Goal: Information Seeking & Learning: Learn about a topic

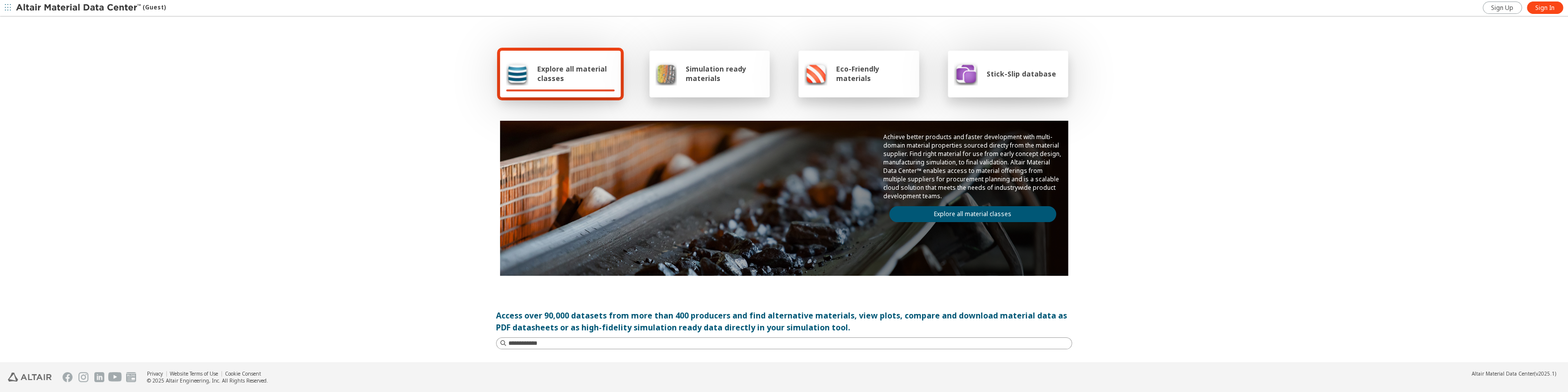
click at [770, 207] on link "Explore all material classes" at bounding box center [972, 214] width 167 height 16
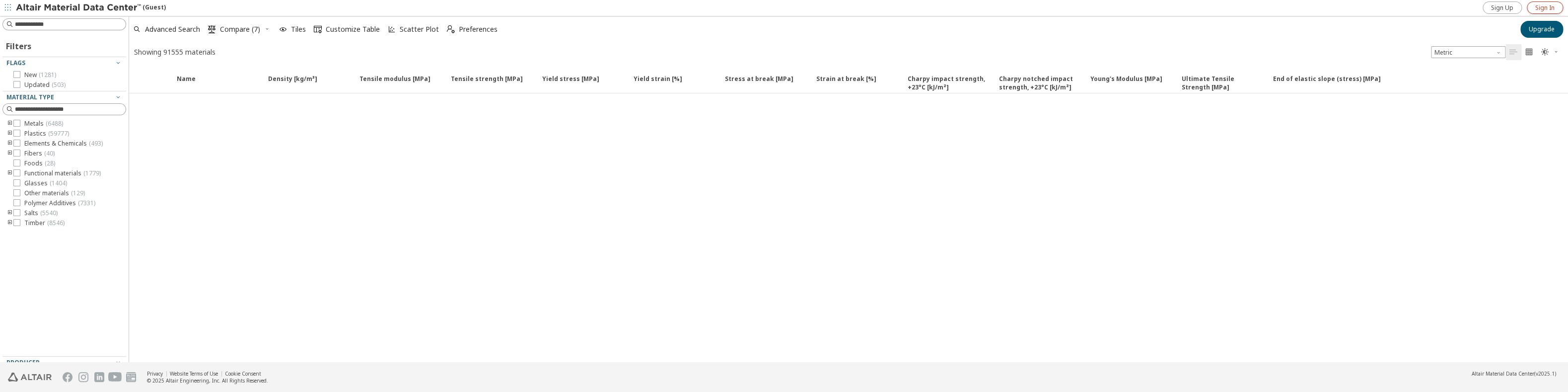
click at [1538, 4] on span "Sign In" at bounding box center [1545, 8] width 19 height 8
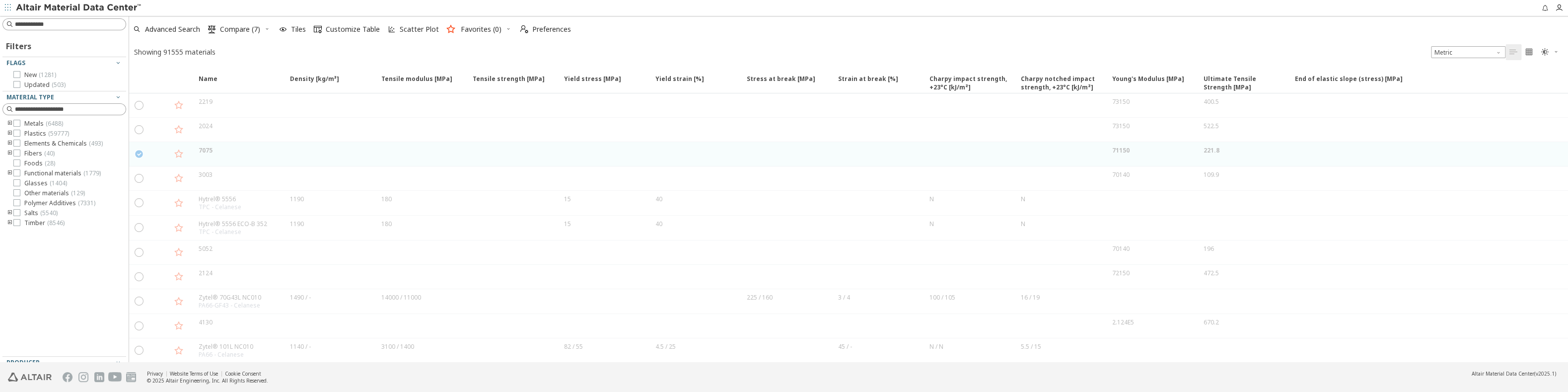
click at [629, 39] on div "Advanced Search  Compare (7) Tiles  Customize Table Scatter Plot Favorites (0…" at bounding box center [844, 29] width 1431 height 22
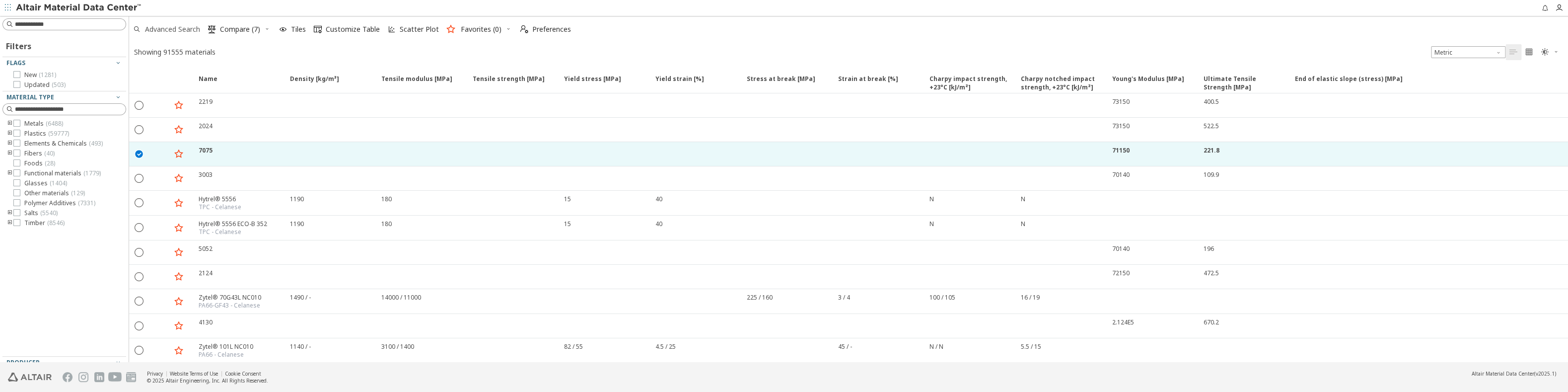
click at [175, 25] on span "Advanced Search" at bounding box center [166, 29] width 71 height 22
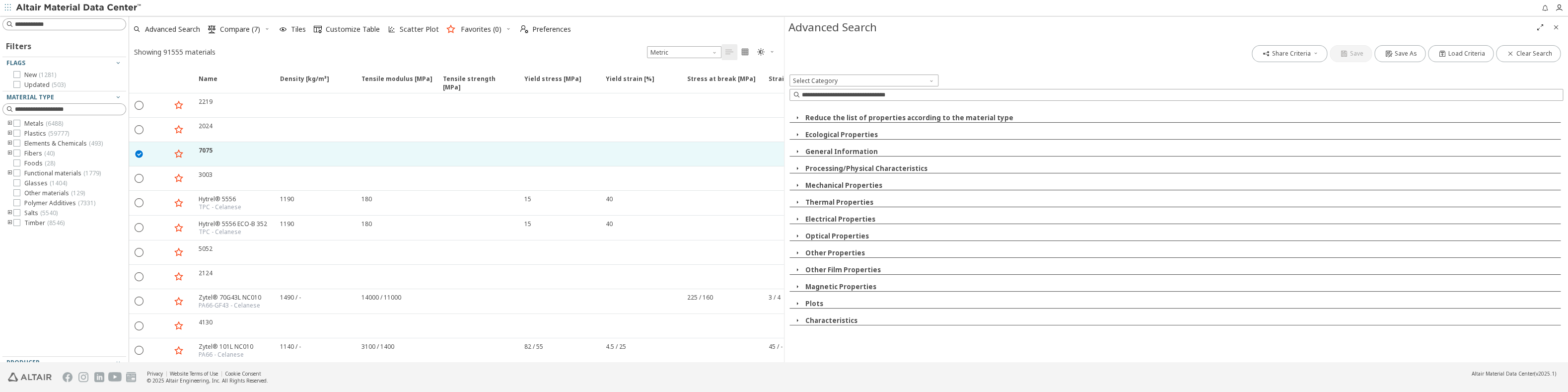
click at [796, 169] on icon "button" at bounding box center [798, 168] width 8 height 8
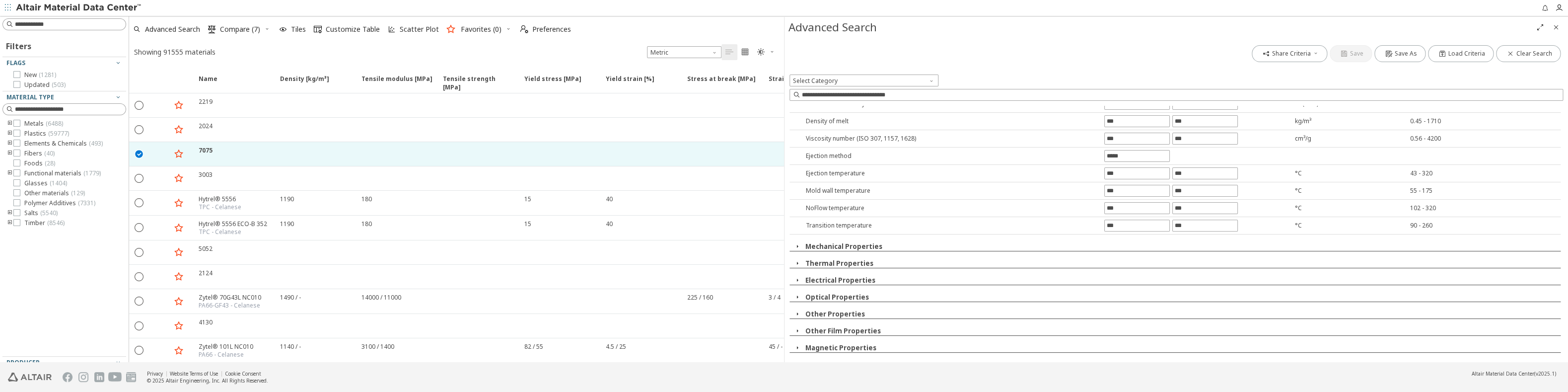
scroll to position [310, 0]
click at [798, 234] on icon "button" at bounding box center [798, 236] width 8 height 8
click at [859, 286] on button "Other Properties" at bounding box center [835, 290] width 60 height 9
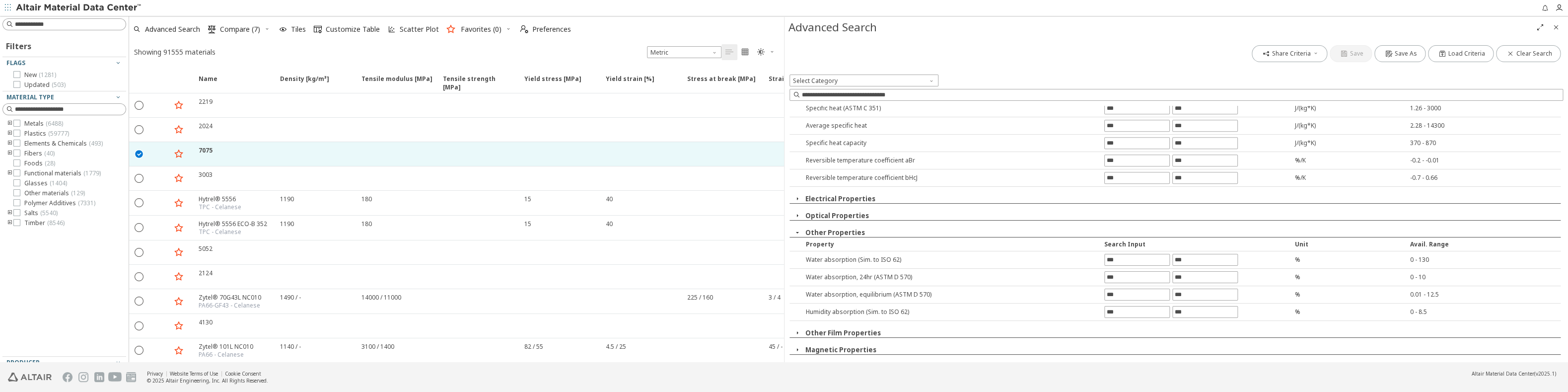
scroll to position [978, 0]
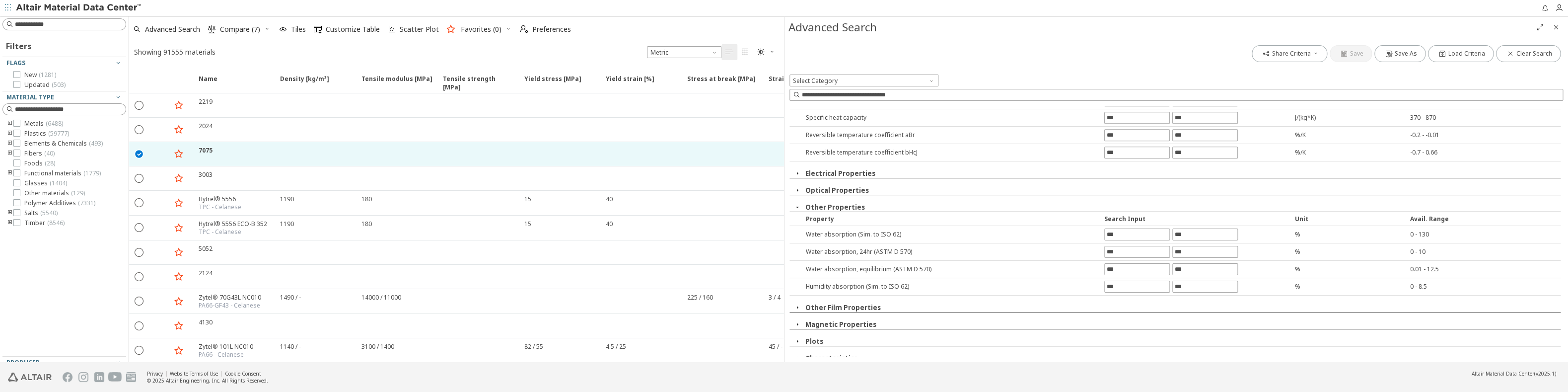
click at [855, 230] on div "Water absorption (Sim. to ISO 62)" at bounding box center [951, 234] width 301 height 9
click at [861, 230] on div "Water absorption (Sim. to ISO 62)" at bounding box center [951, 234] width 301 height 9
click at [906, 251] on div "Water absorption , 24hr (ASTM D 570) % 0 - 10" at bounding box center [1175, 252] width 771 height 17
click at [911, 282] on div "Humidity absorption (Sim. to ISO 62)" at bounding box center [951, 286] width 301 height 9
click at [878, 233] on div "Water absorption (Sim. to ISO 62) % 0 - 130" at bounding box center [1175, 235] width 771 height 17
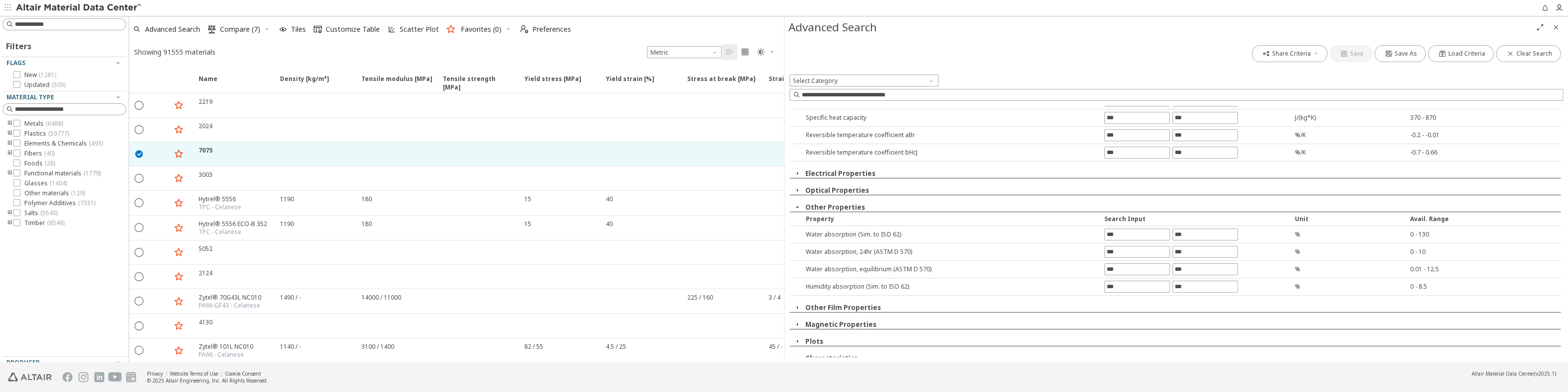
click at [905, 212] on div "Property Search Input Unit Avail. Range" at bounding box center [1175, 219] width 771 height 14
click at [883, 235] on div "Water absorption (Sim. to ISO 62) % 0 - 130" at bounding box center [1175, 235] width 771 height 17
click at [1139, 229] on input "text" at bounding box center [1137, 235] width 64 height 11
click at [1231, 229] on input "text" at bounding box center [1205, 235] width 64 height 11
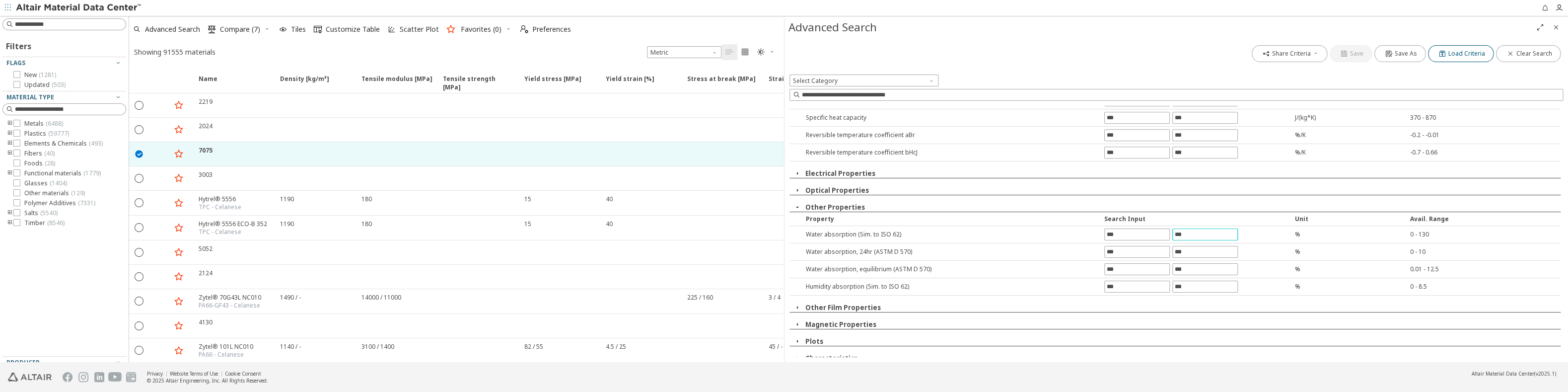
type input "***"
click at [1466, 49] on div "Share Criteria Save Save As Load Criteria Clear Search Select Category Reduce t…" at bounding box center [1176, 200] width 784 height 324
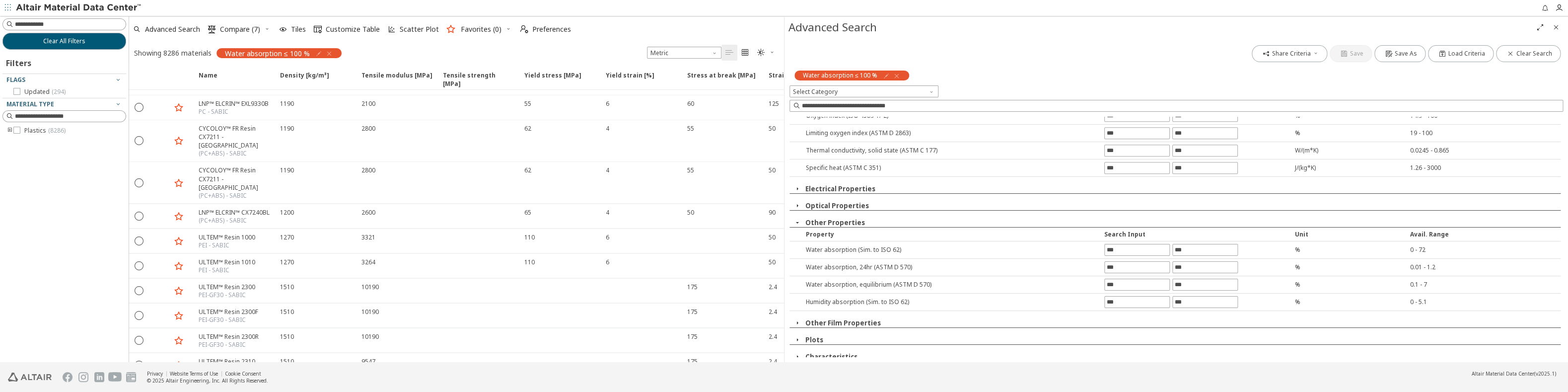
scroll to position [1852, 0]
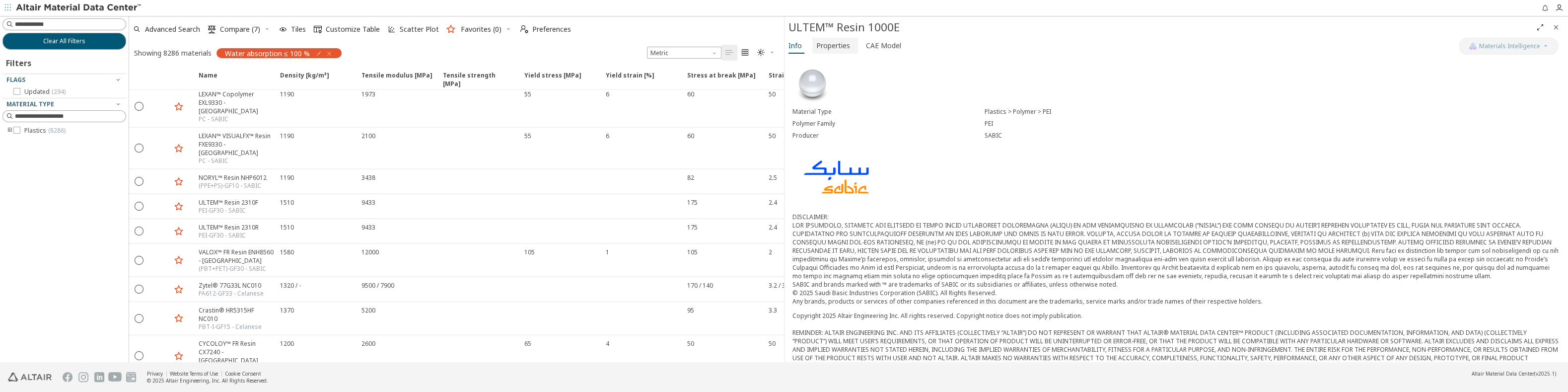
click at [824, 41] on span "Properties" at bounding box center [833, 46] width 34 height 16
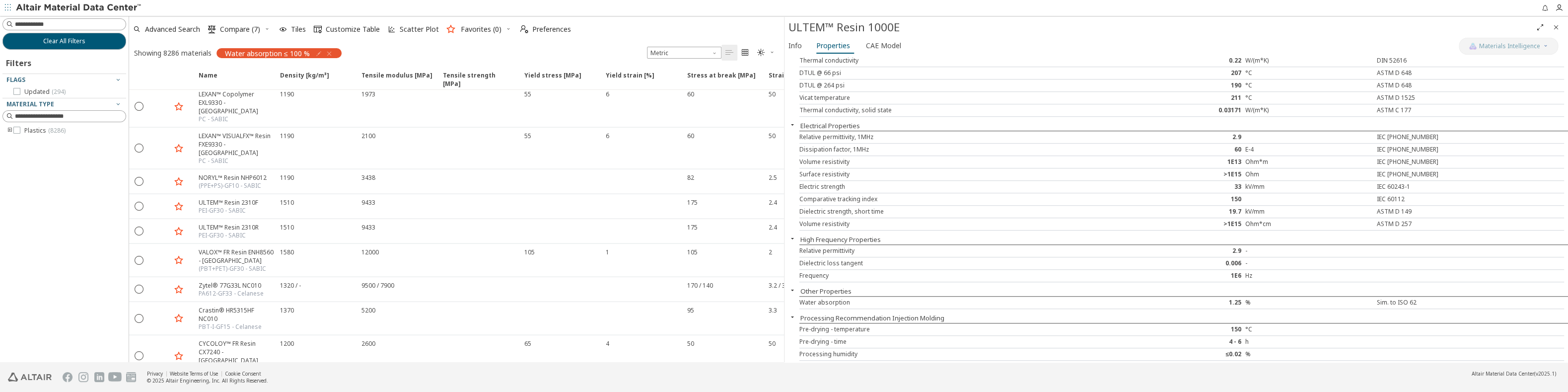
scroll to position [771, 0]
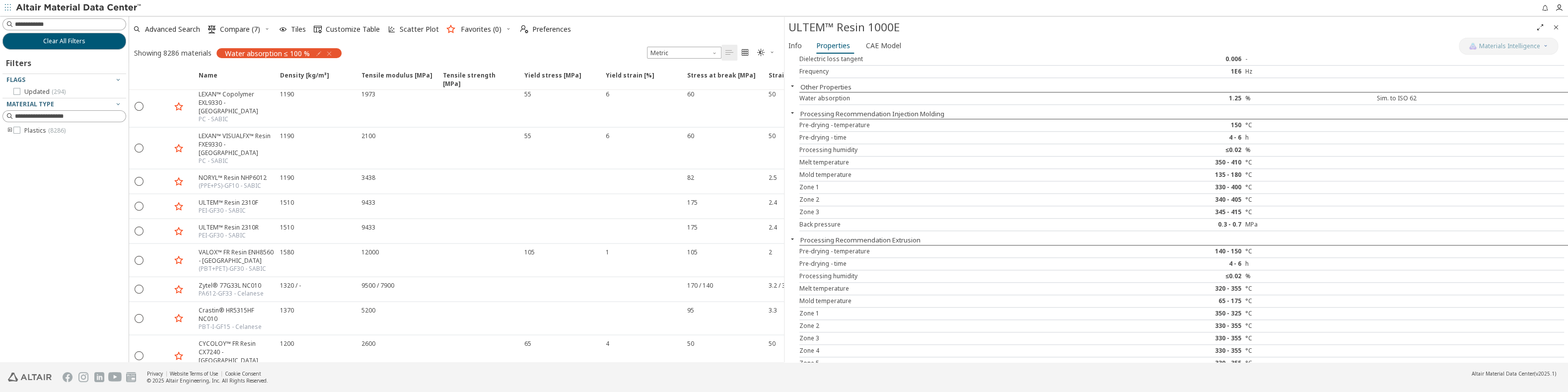
click at [849, 260] on div "Pre-drying - time" at bounding box center [959, 264] width 319 height 8
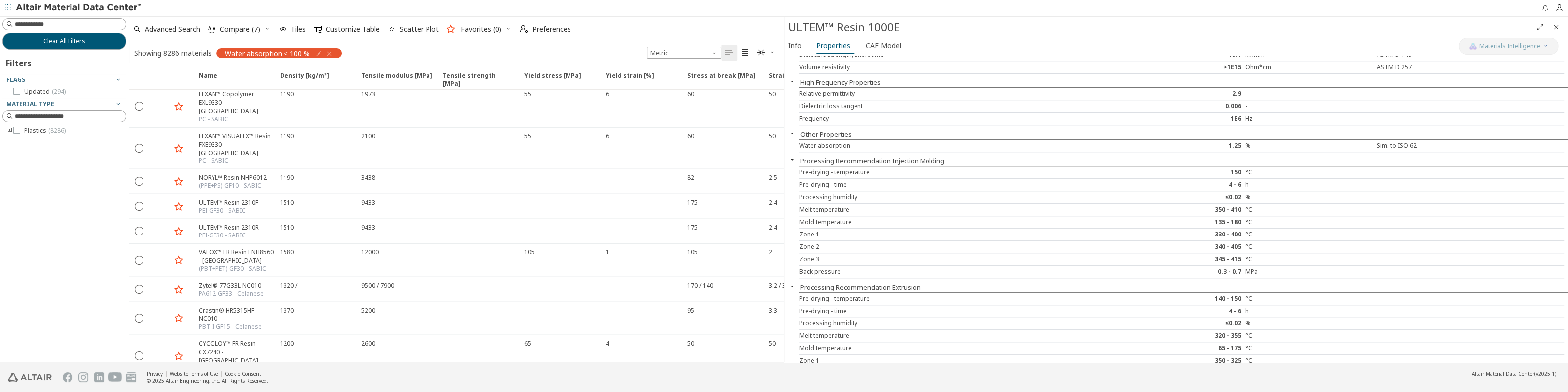
scroll to position [676, 0]
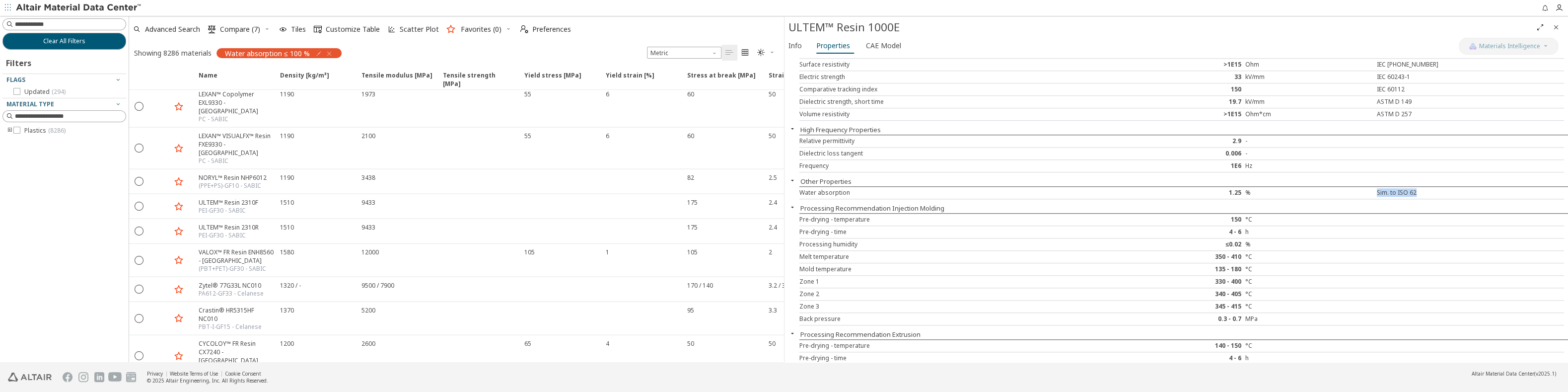
drag, startPoint x: 1426, startPoint y: 188, endPoint x: 1373, endPoint y: 186, distance: 53.0
click at [1373, 189] on div "Sim. to ISO 62" at bounding box center [1437, 193] width 128 height 8
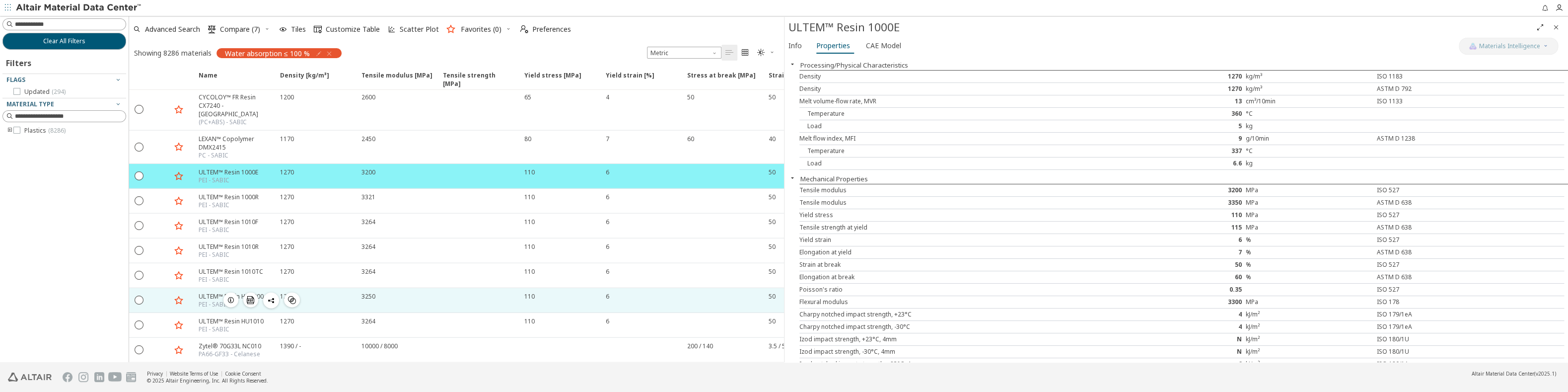
scroll to position [2195, 0]
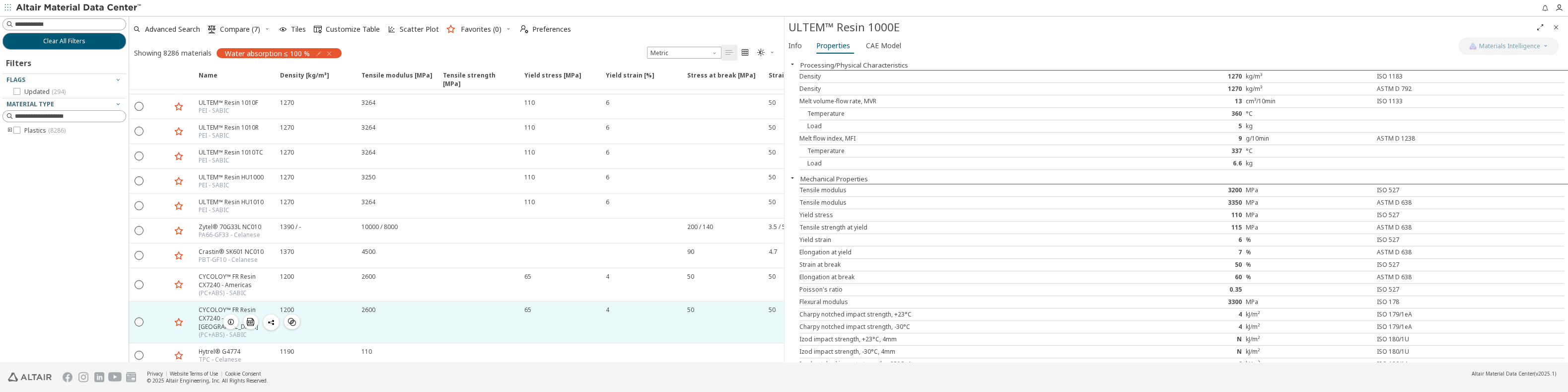
click at [232, 318] on icon "button" at bounding box center [231, 322] width 8 height 8
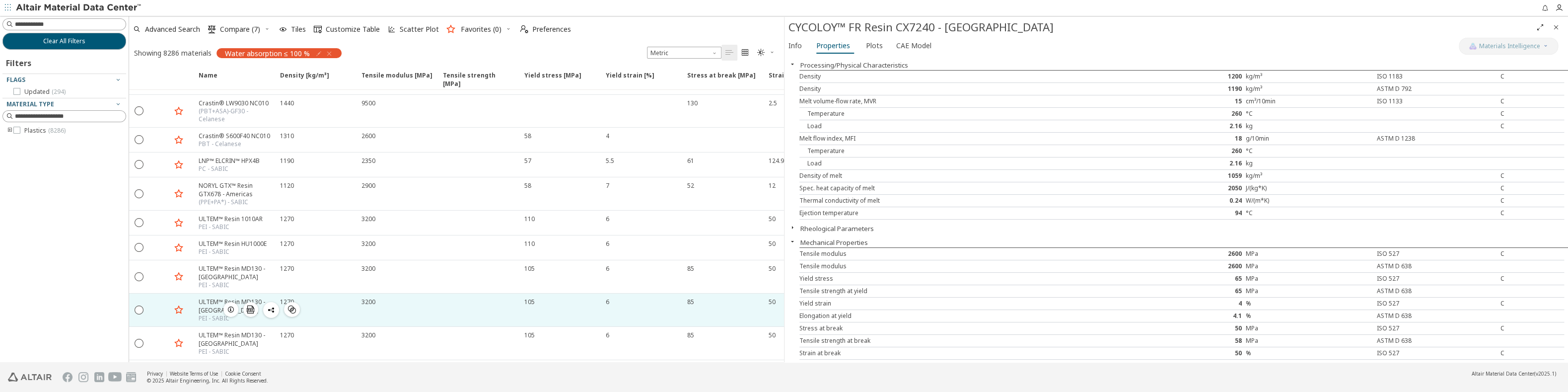
scroll to position [2869, 0]
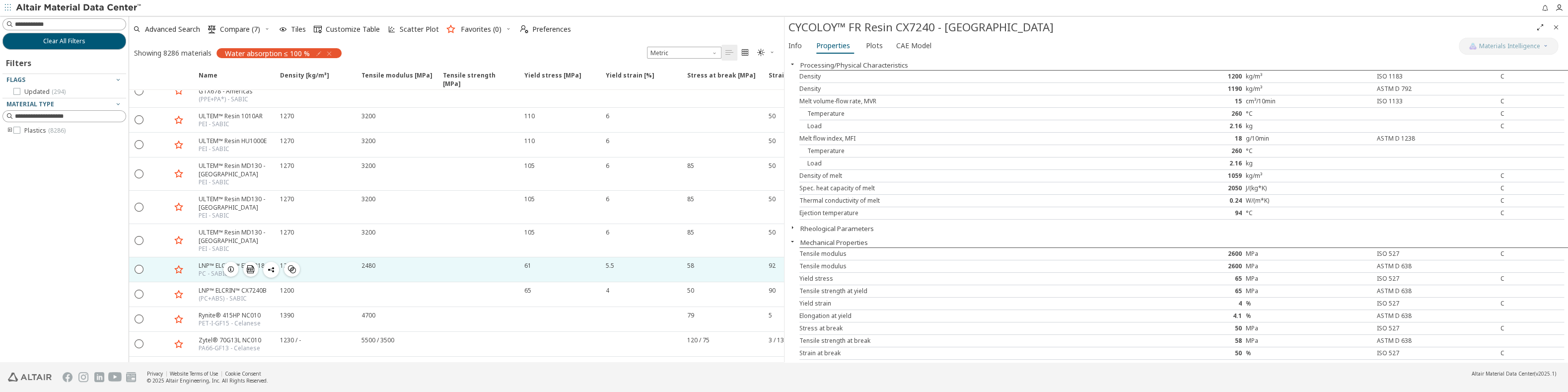
click at [231, 265] on icon "button" at bounding box center [231, 269] width 8 height 8
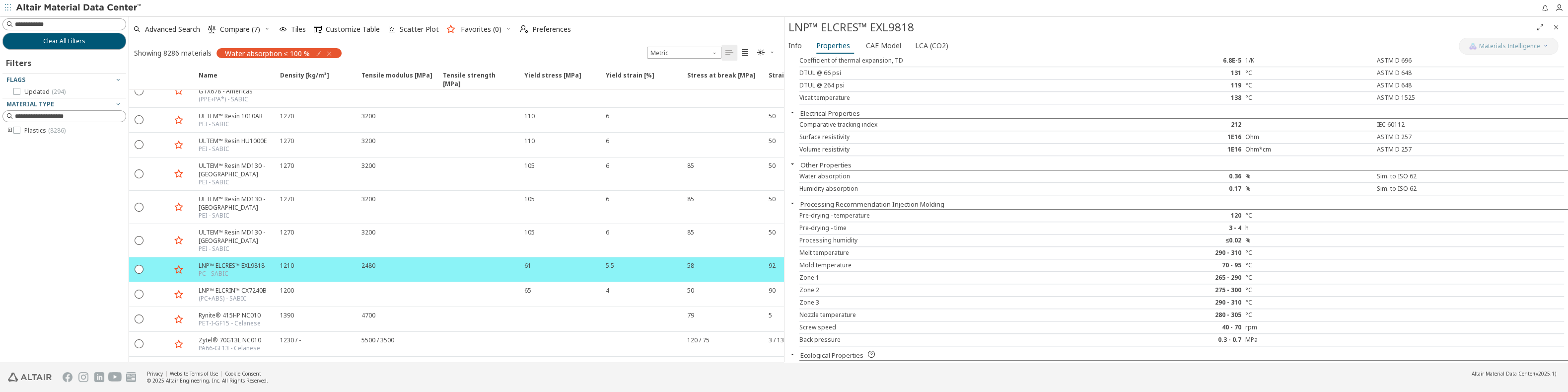
scroll to position [686, 0]
